Goal: Understand process/instructions: Learn how to perform a task or action

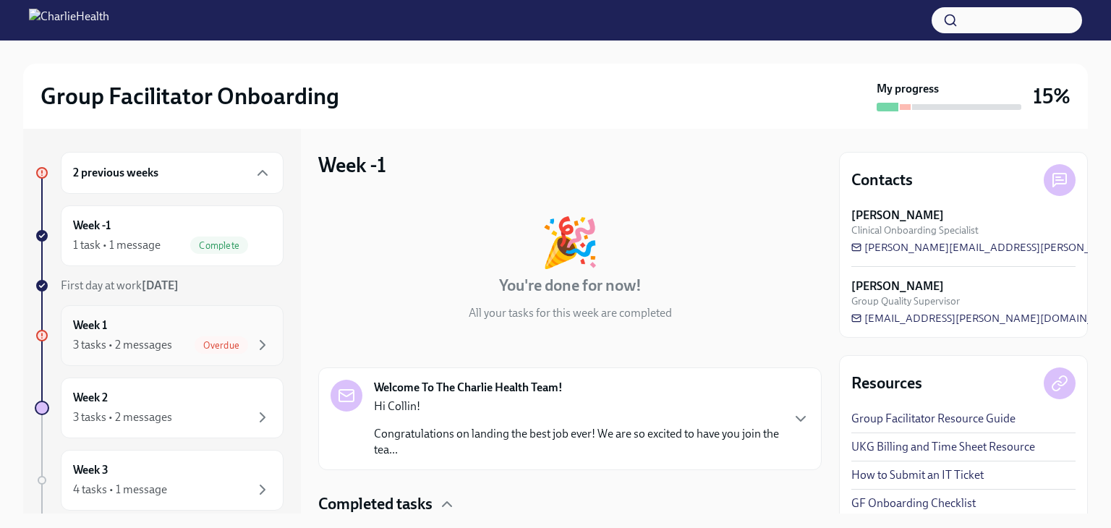
click at [208, 318] on div "Week 1 3 tasks • 2 messages Overdue" at bounding box center [172, 336] width 198 height 36
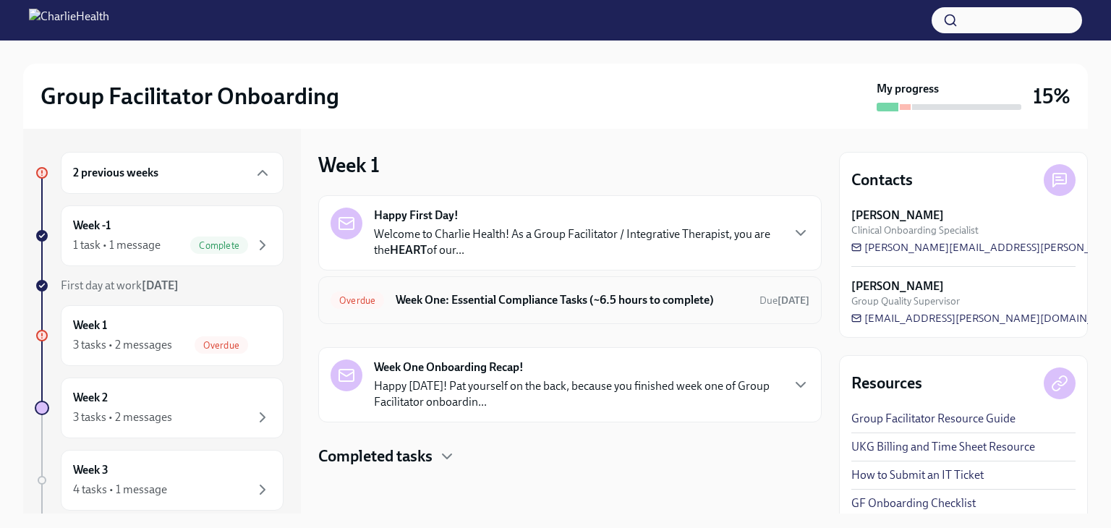
click at [501, 279] on div "Overdue Week One: Essential Compliance Tasks (~6.5 hours to complete) Due [DATE]" at bounding box center [570, 300] width 504 height 48
click at [501, 287] on div "Overdue Week One: Essential Compliance Tasks (~6.5 hours to complete) Due [DATE]" at bounding box center [570, 300] width 504 height 48
click at [501, 303] on h6 "Week One: Essential Compliance Tasks (~6.5 hours to complete)" at bounding box center [572, 300] width 352 height 16
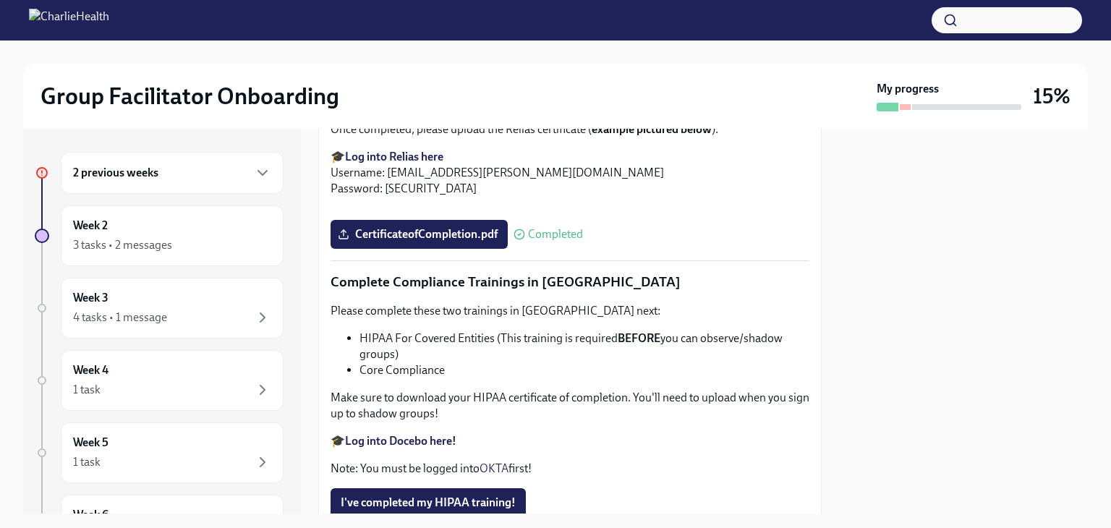
scroll to position [3467, 0]
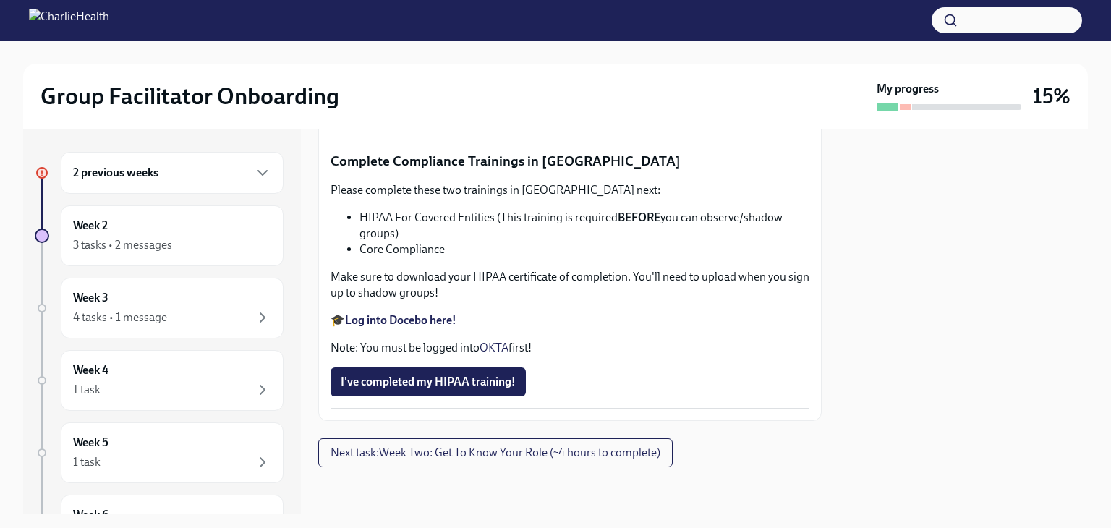
click at [516, 118] on div "Group Facilitator Onboarding My progress 15%" at bounding box center [555, 96] width 1065 height 65
click at [410, 314] on strong "Log into Docebo here!" at bounding box center [400, 320] width 111 height 14
